Goal: Task Accomplishment & Management: Manage account settings

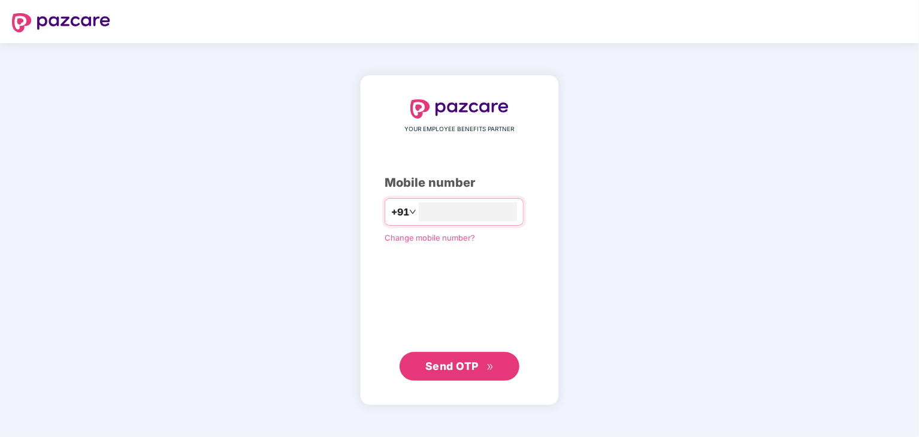
type input "**********"
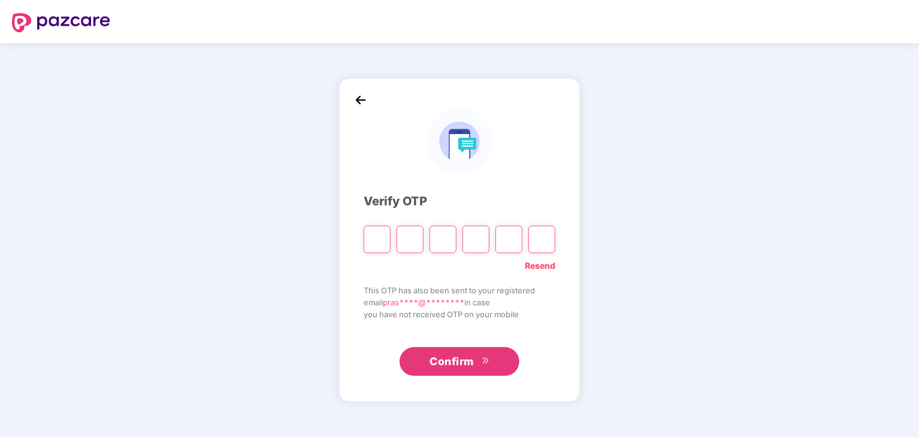
type input "*"
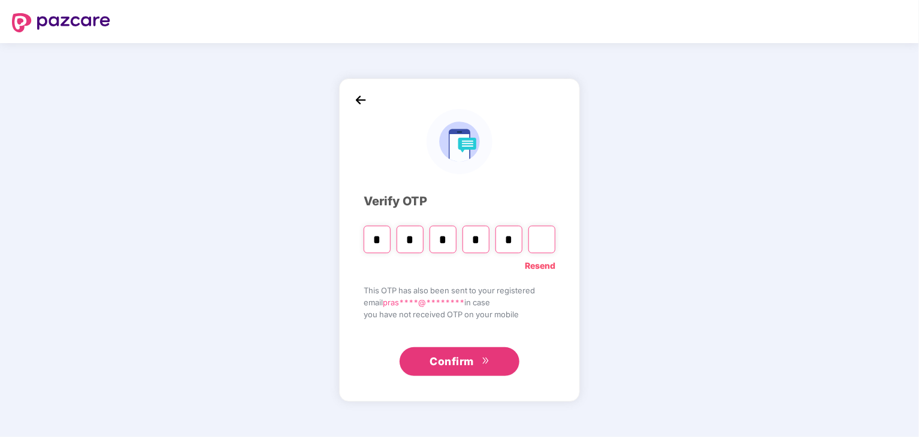
type input "*"
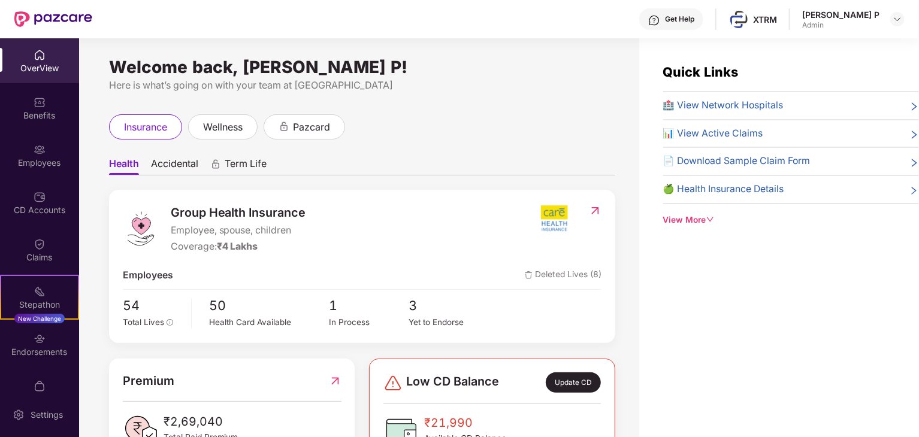
click at [35, 162] on div "Employees" at bounding box center [39, 163] width 79 height 12
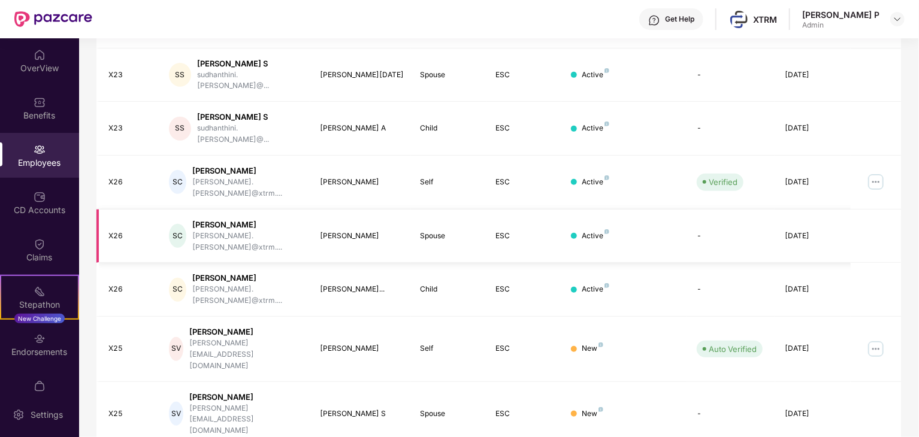
scroll to position [297, 0]
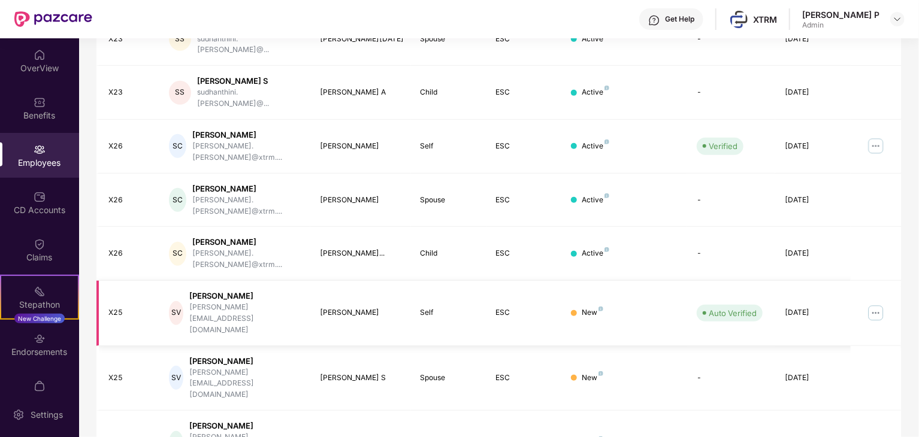
click at [873, 304] on img at bounding box center [875, 313] width 19 height 19
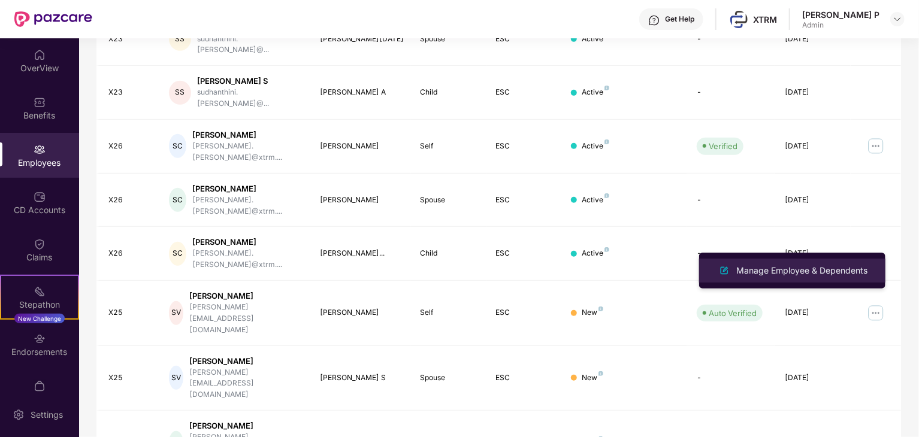
click at [800, 272] on div "Manage Employee & Dependents" at bounding box center [802, 270] width 136 height 13
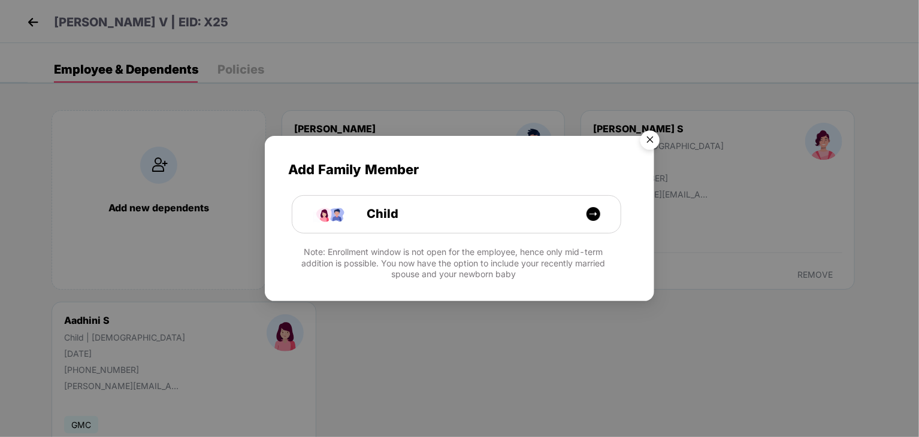
click at [655, 138] on img "Close" at bounding box center [650, 142] width 34 height 34
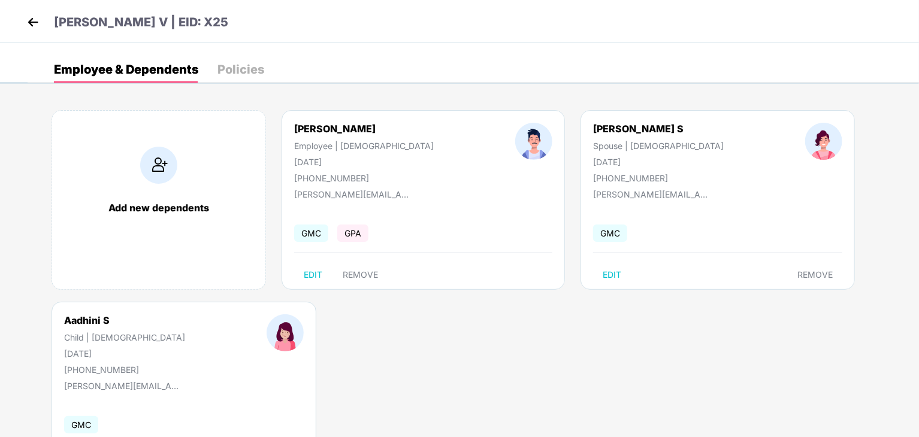
click at [34, 20] on img at bounding box center [33, 22] width 18 height 18
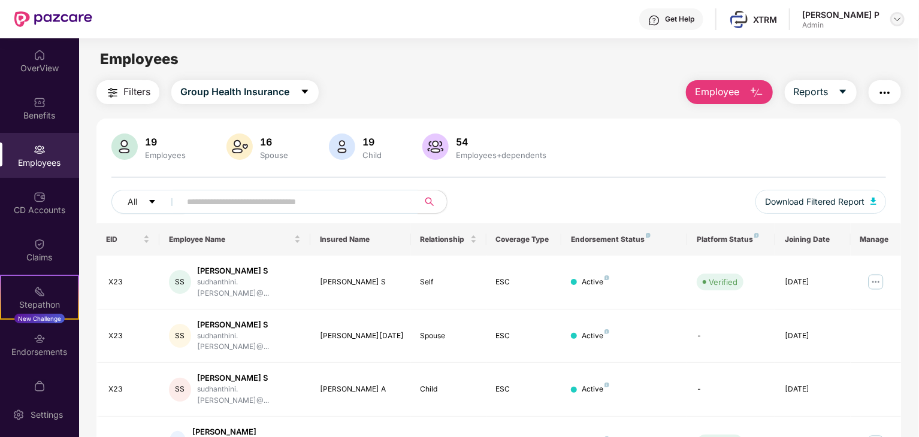
click at [899, 14] on img at bounding box center [898, 19] width 10 height 10
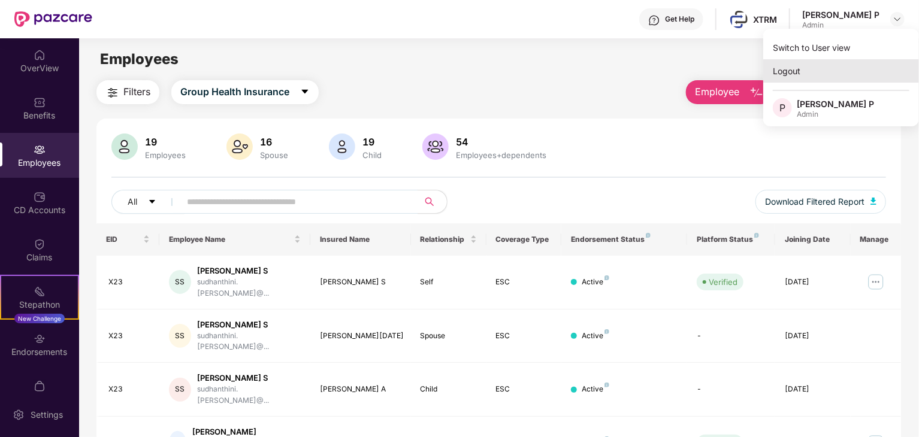
click at [778, 65] on div "Logout" at bounding box center [841, 70] width 156 height 23
